Goal: Transaction & Acquisition: Book appointment/travel/reservation

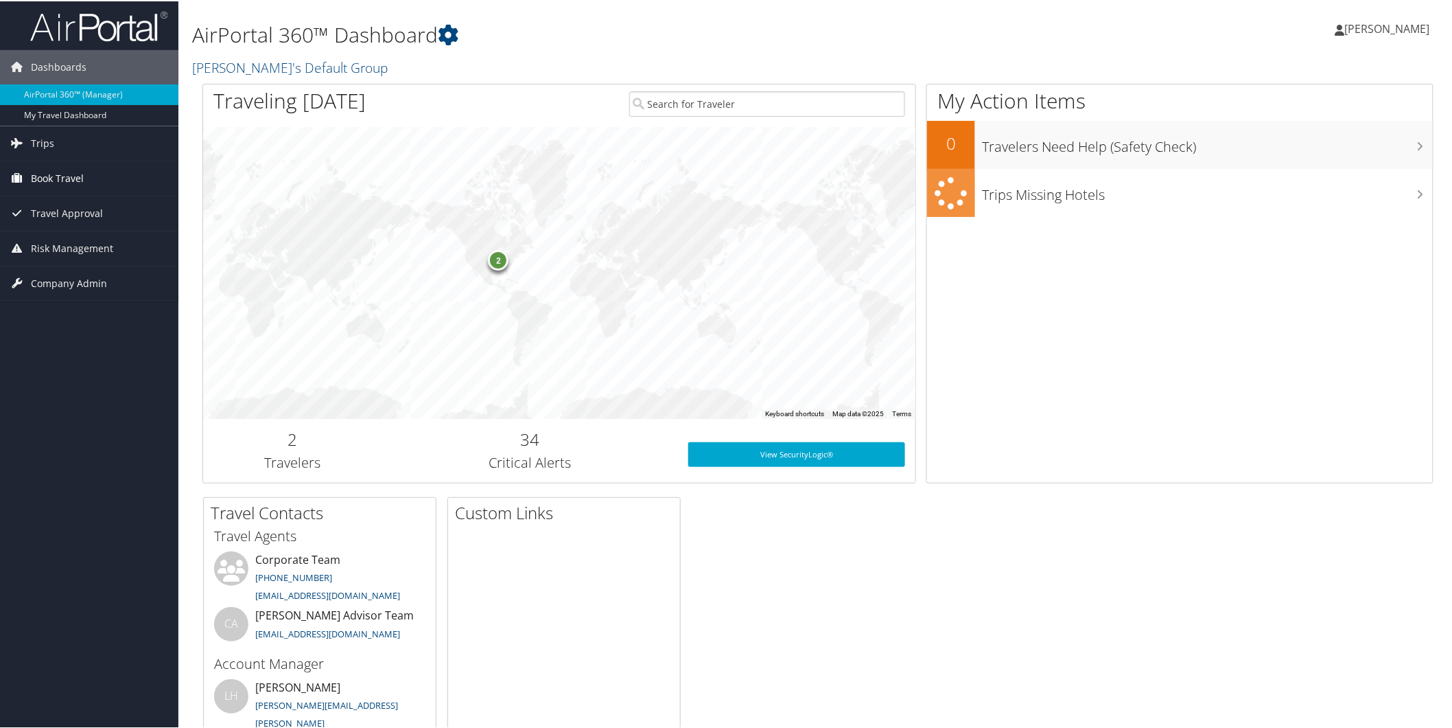
click at [38, 178] on span "Book Travel" at bounding box center [57, 177] width 53 height 34
click at [41, 246] on link "Book/Manage Online Trips" at bounding box center [89, 245] width 178 height 21
click at [86, 245] on link "Book/Manage Online Trips" at bounding box center [89, 245] width 178 height 21
